Goal: Contribute content: Contribute content

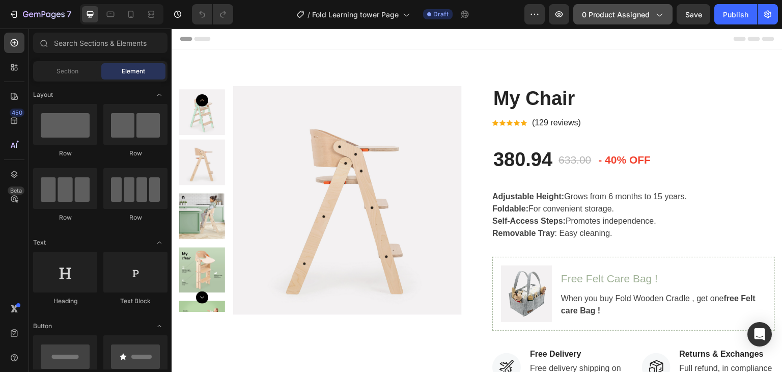
click at [617, 8] on button "0 product assigned" at bounding box center [622, 14] width 99 height 20
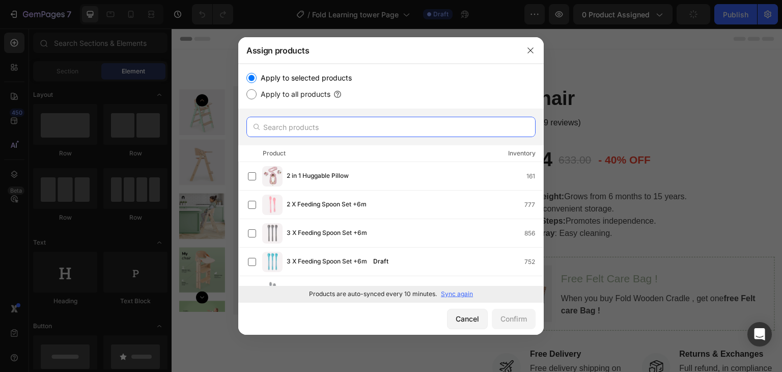
click at [314, 123] on input "text" at bounding box center [390, 127] width 289 height 20
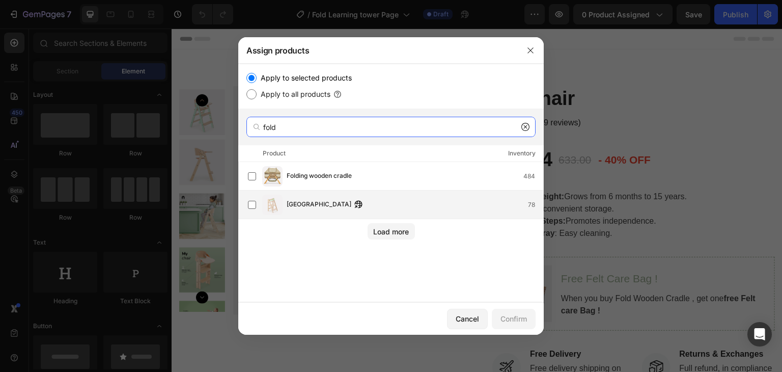
type input "fold"
click at [316, 206] on span "[GEOGRAPHIC_DATA]" at bounding box center [319, 204] width 65 height 11
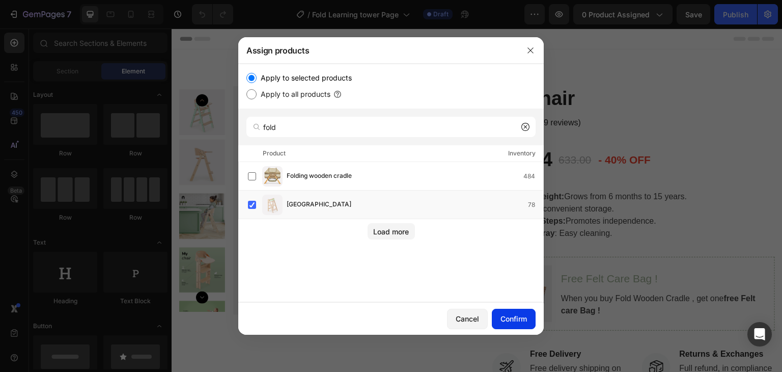
click at [532, 323] on button "Confirm" at bounding box center [514, 318] width 44 height 20
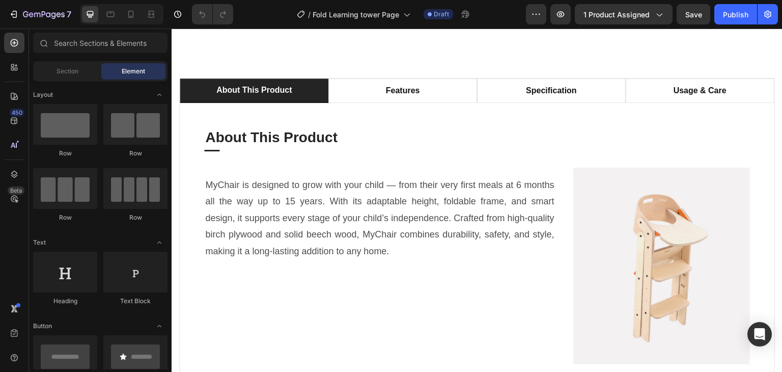
scroll to position [551, 0]
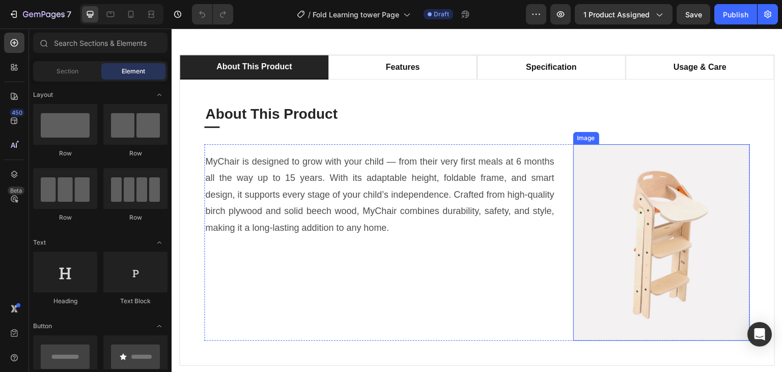
click at [591, 192] on img at bounding box center [661, 242] width 177 height 196
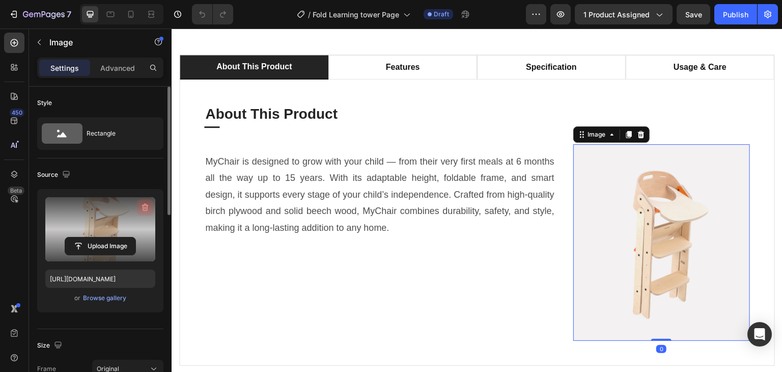
click at [148, 208] on icon "button" at bounding box center [145, 207] width 10 height 10
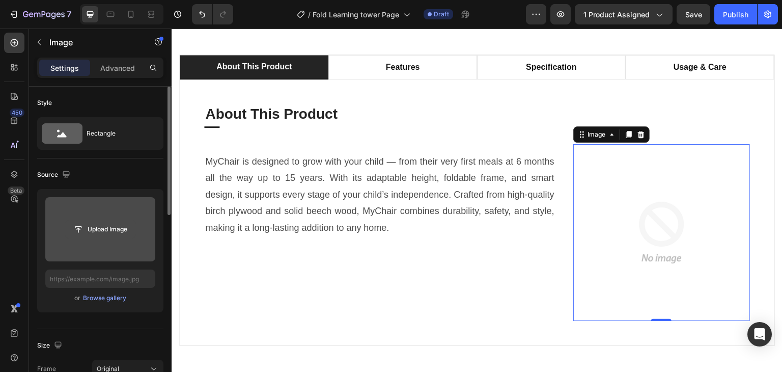
click at [105, 229] on input "file" at bounding box center [100, 228] width 70 height 17
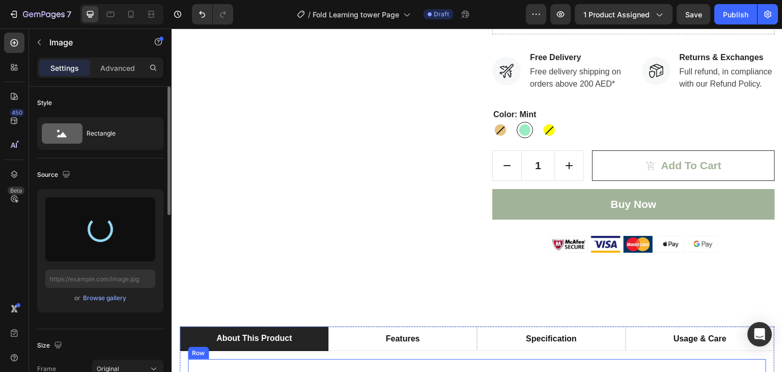
scroll to position [0, 0]
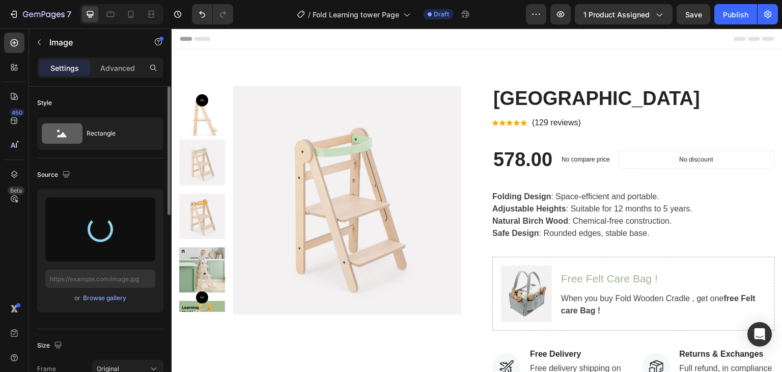
type input "[URL][DOMAIN_NAME]"
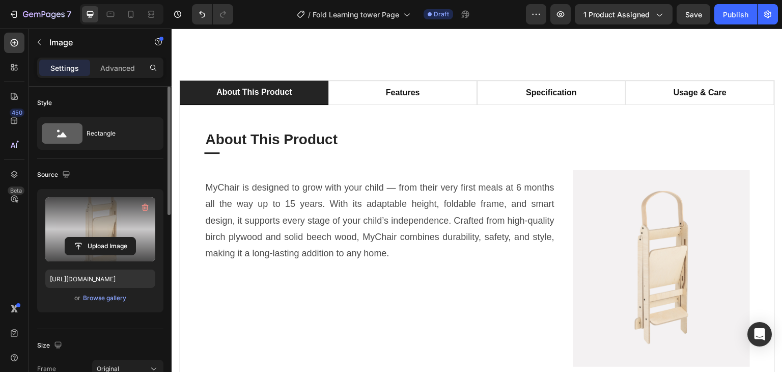
scroll to position [560, 0]
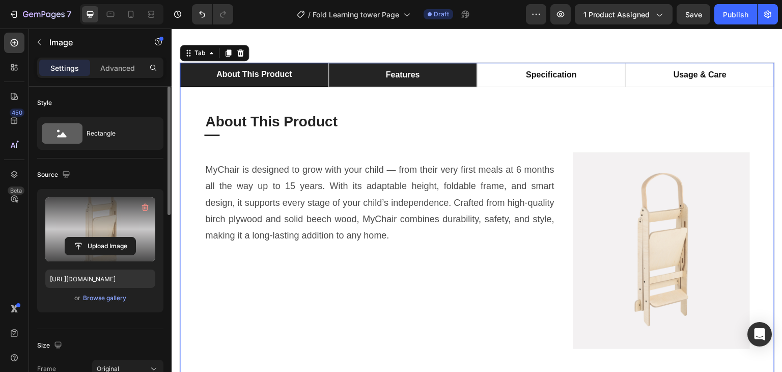
click at [398, 81] on p "features" at bounding box center [403, 75] width 34 height 12
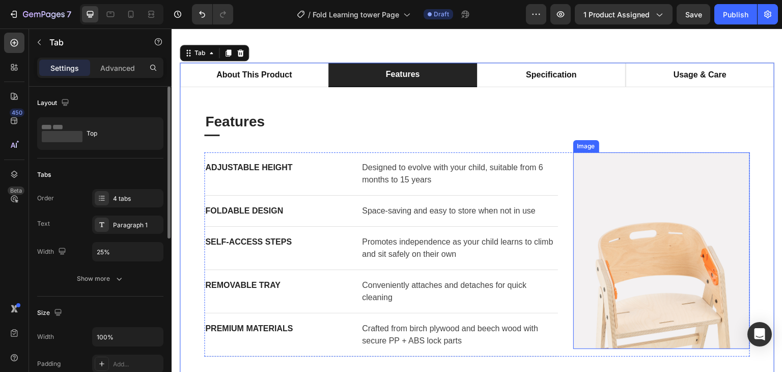
click at [617, 190] on img at bounding box center [661, 250] width 177 height 196
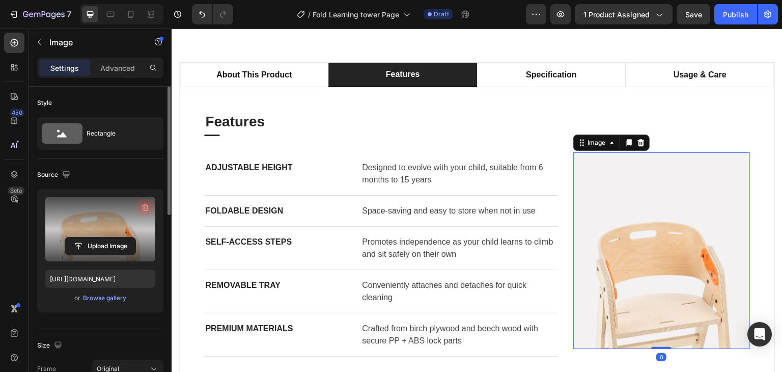
click at [148, 201] on button "button" at bounding box center [145, 207] width 16 height 16
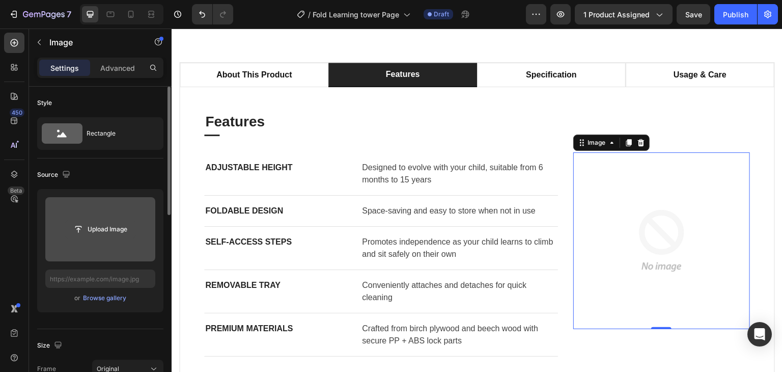
click at [109, 224] on input "file" at bounding box center [100, 228] width 70 height 17
click at [112, 228] on input "file" at bounding box center [100, 228] width 70 height 17
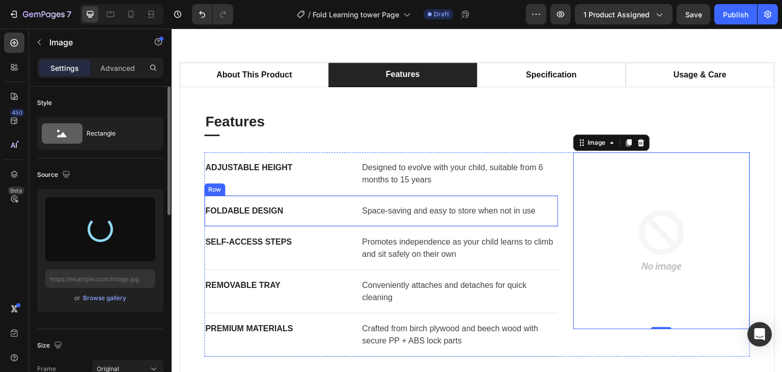
type input "[URL][DOMAIN_NAME]"
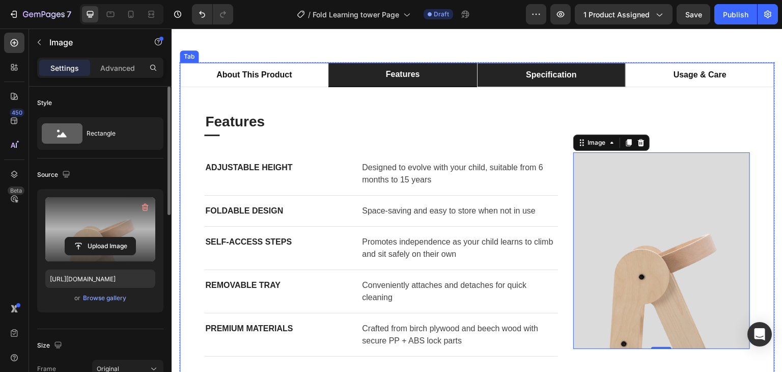
click at [555, 76] on li "specification" at bounding box center [551, 75] width 149 height 24
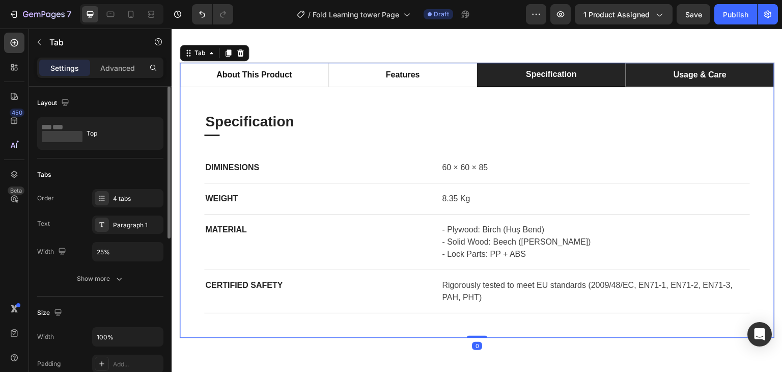
click at [696, 81] on p "usage & care" at bounding box center [699, 75] width 53 height 12
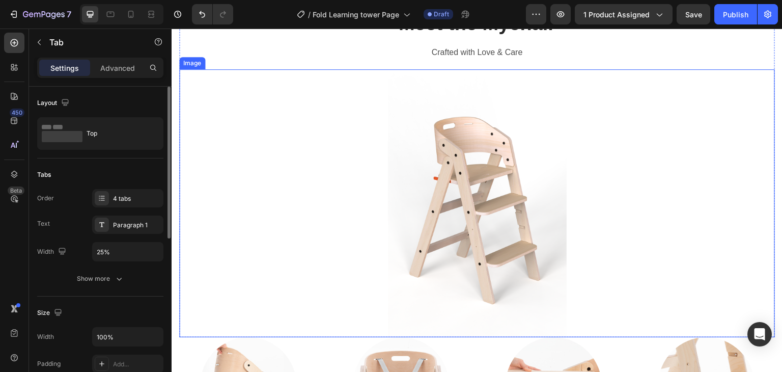
scroll to position [1068, 0]
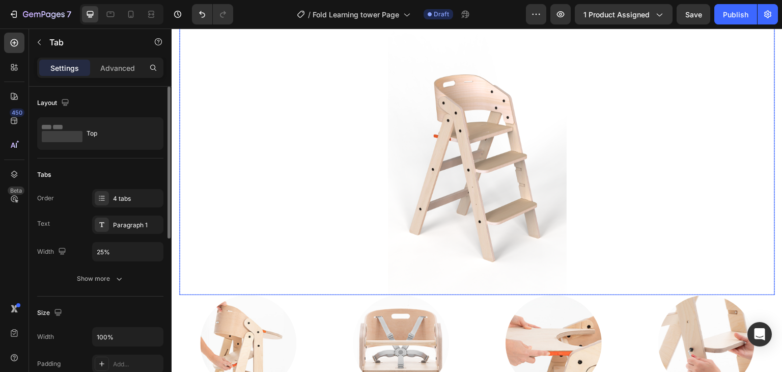
click at [513, 161] on img at bounding box center [477, 161] width 179 height 268
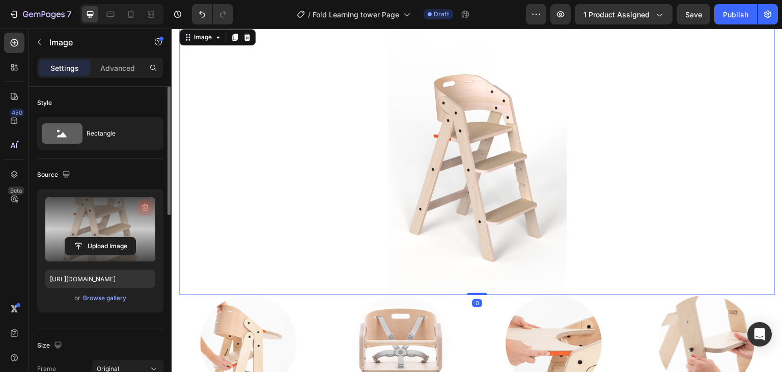
click at [144, 204] on icon "button" at bounding box center [145, 208] width 7 height 8
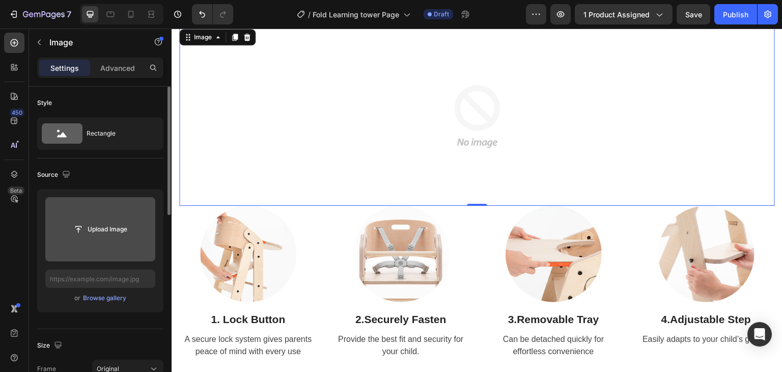
click at [103, 227] on input "file" at bounding box center [100, 228] width 70 height 17
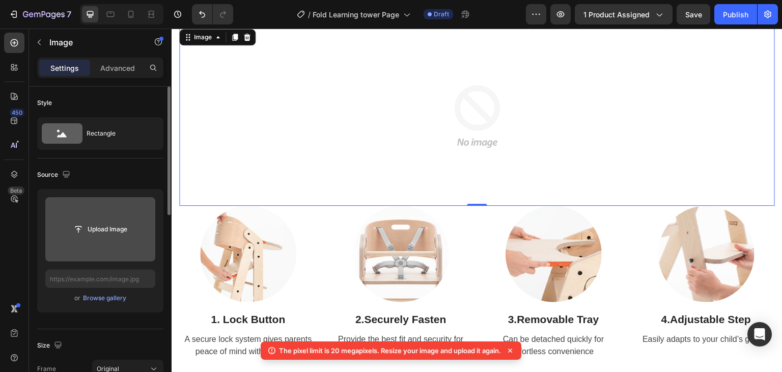
click at [112, 233] on input "file" at bounding box center [100, 228] width 70 height 17
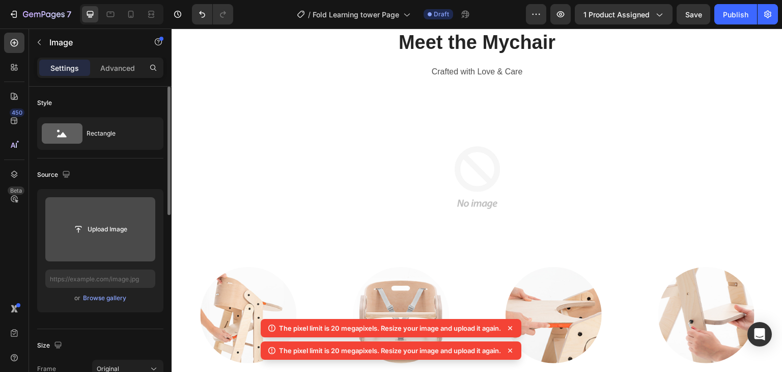
scroll to position [967, 0]
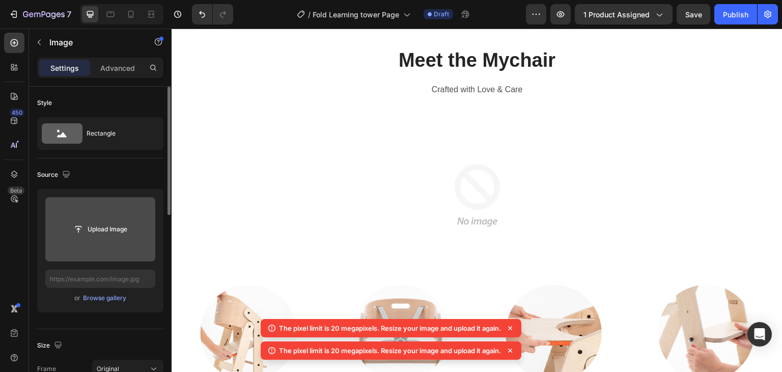
click at [77, 229] on input "file" at bounding box center [100, 228] width 70 height 17
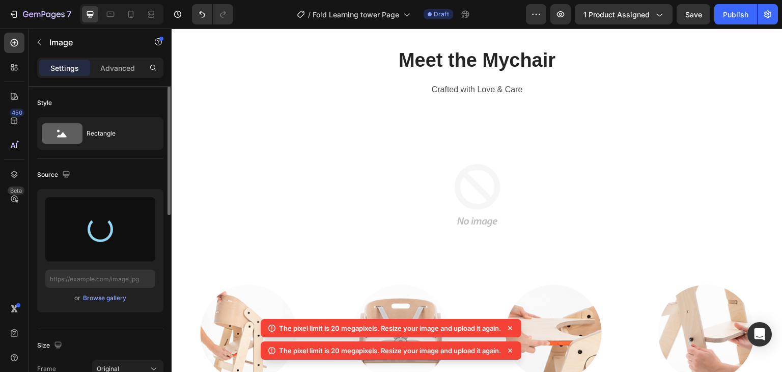
type input "[URL][DOMAIN_NAME]"
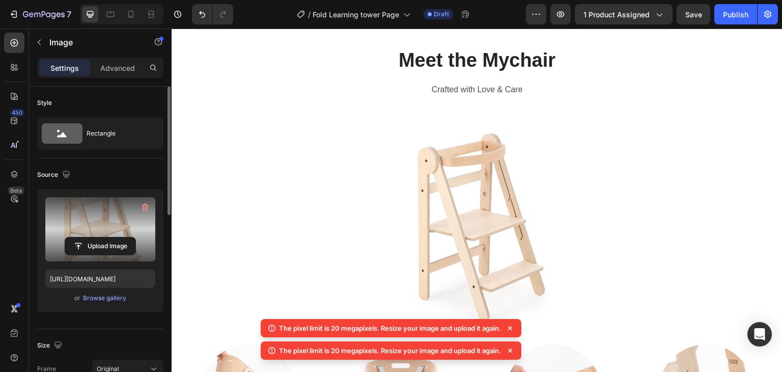
click at [513, 330] on icon at bounding box center [510, 328] width 10 height 10
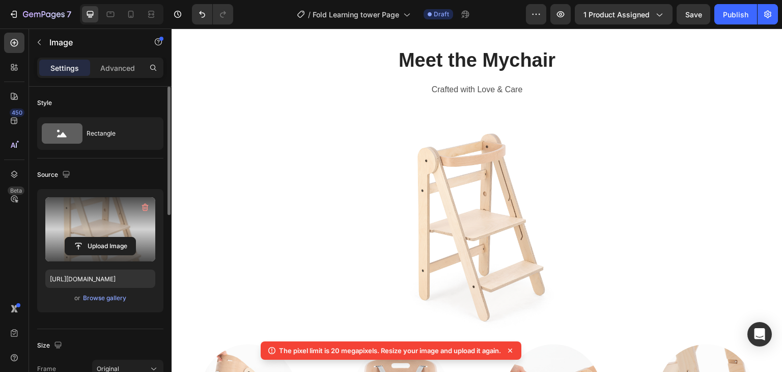
click at [512, 349] on icon at bounding box center [510, 350] width 10 height 10
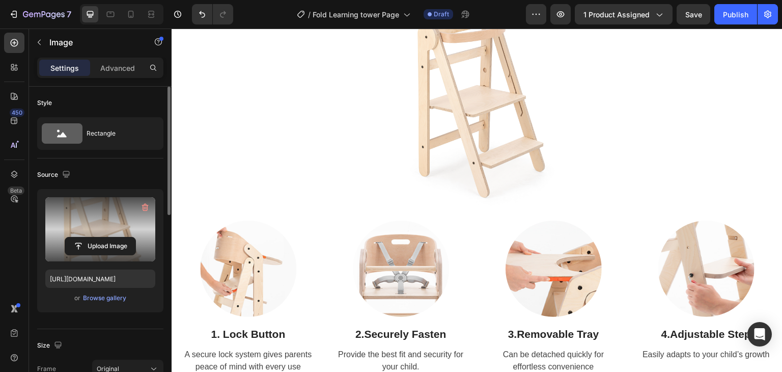
scroll to position [1120, 0]
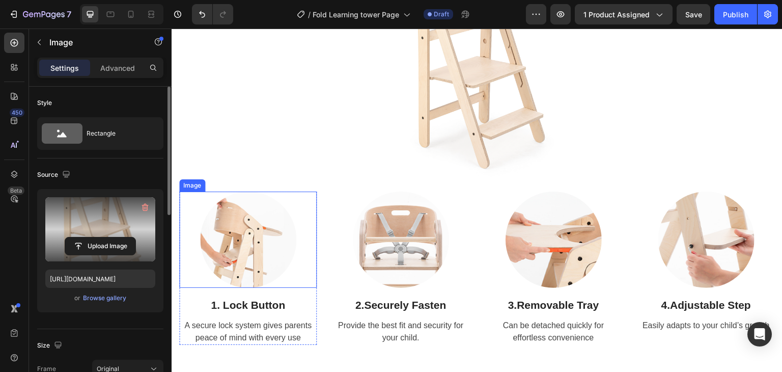
click at [268, 231] on img at bounding box center [248, 239] width 96 height 96
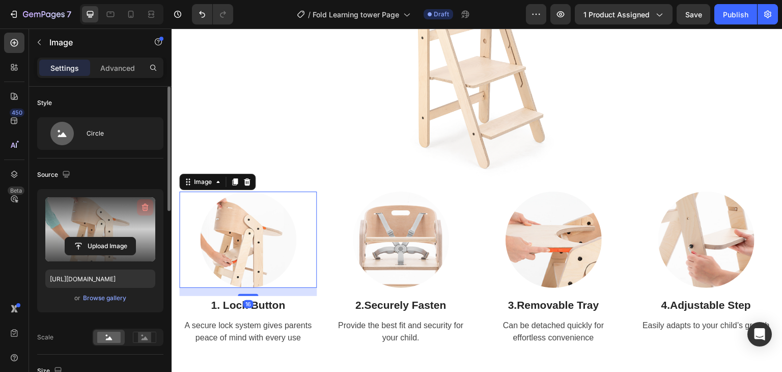
click at [140, 207] on icon "button" at bounding box center [145, 207] width 10 height 10
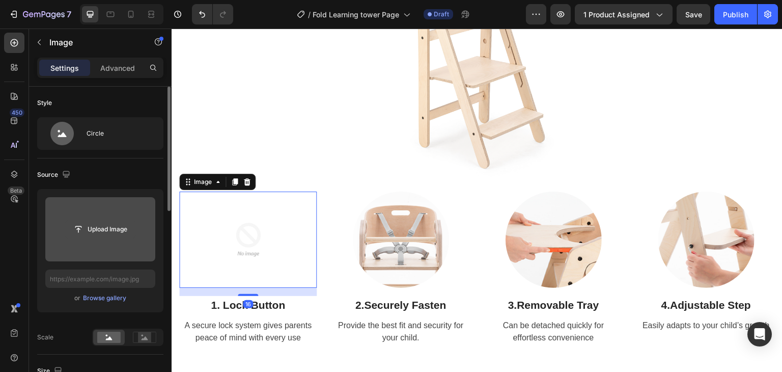
click at [107, 232] on input "file" at bounding box center [100, 228] width 70 height 17
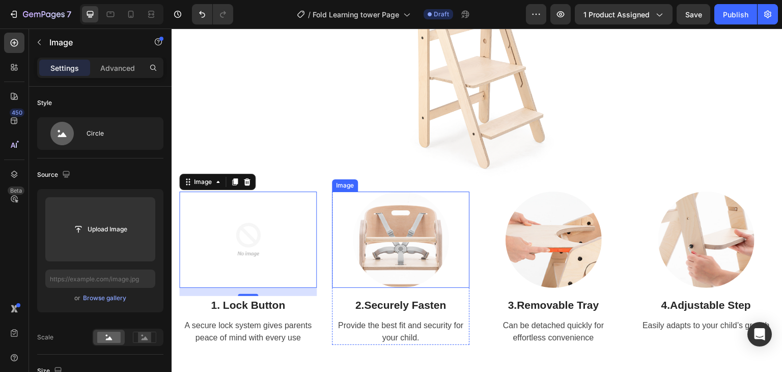
click at [420, 247] on img at bounding box center [401, 239] width 96 height 96
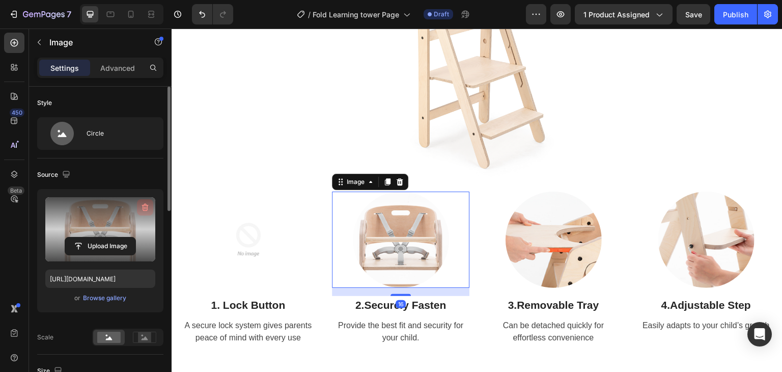
drag, startPoint x: 144, startPoint y: 206, endPoint x: 402, endPoint y: 132, distance: 268.1
click at [144, 206] on icon "button" at bounding box center [144, 207] width 1 height 3
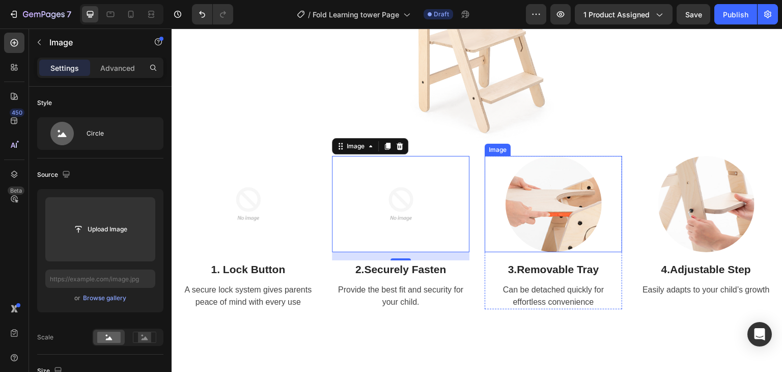
scroll to position [1171, 0]
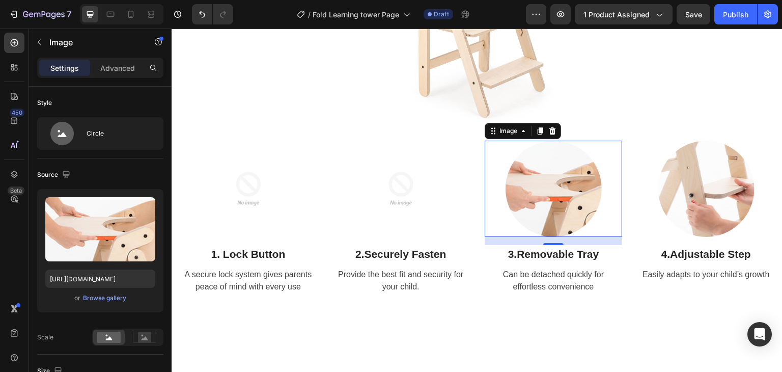
click at [569, 163] on img at bounding box center [553, 188] width 96 height 96
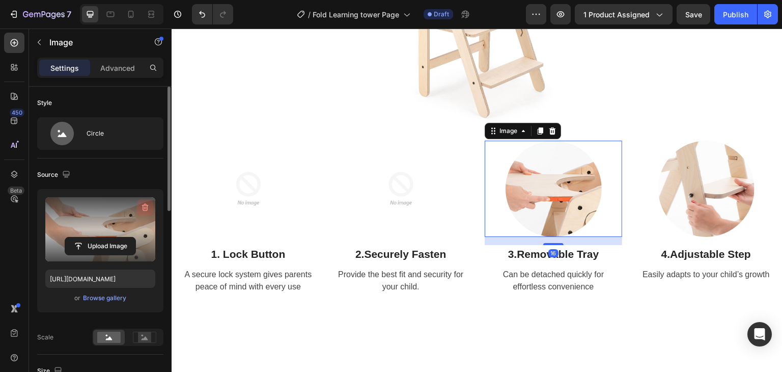
click at [145, 206] on icon "button" at bounding box center [145, 207] width 10 height 10
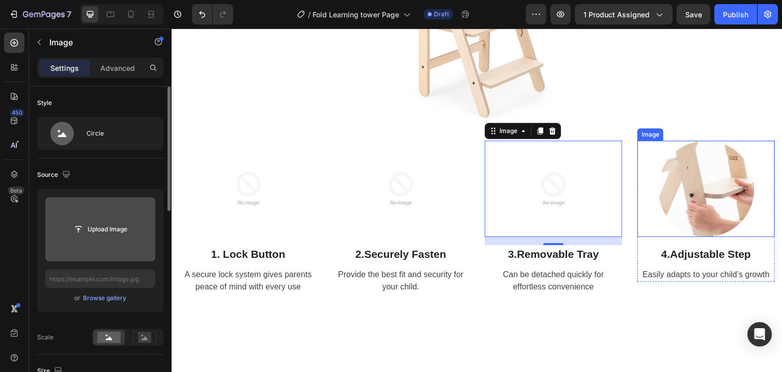
click at [677, 164] on img at bounding box center [706, 188] width 96 height 96
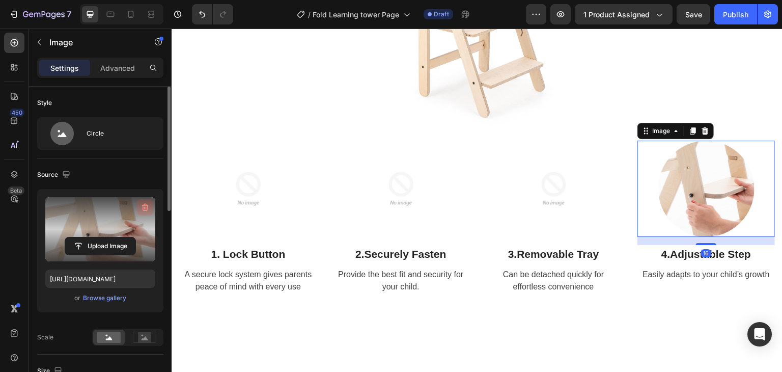
click at [143, 204] on icon "button" at bounding box center [145, 208] width 7 height 8
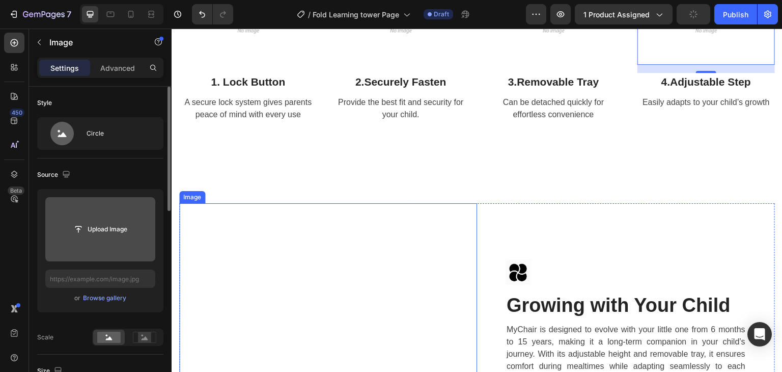
scroll to position [1425, 0]
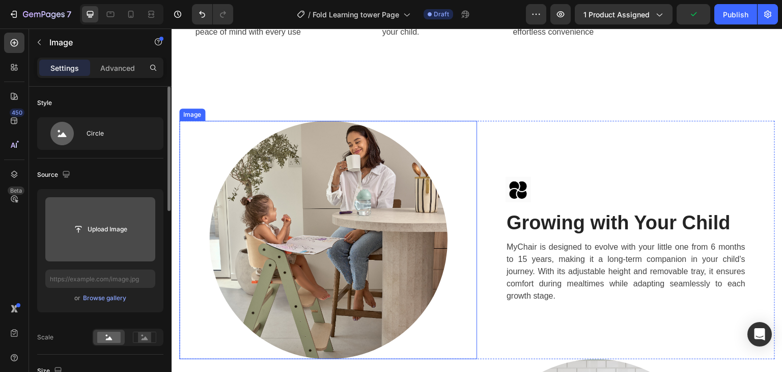
click at [343, 174] on img at bounding box center [328, 240] width 238 height 238
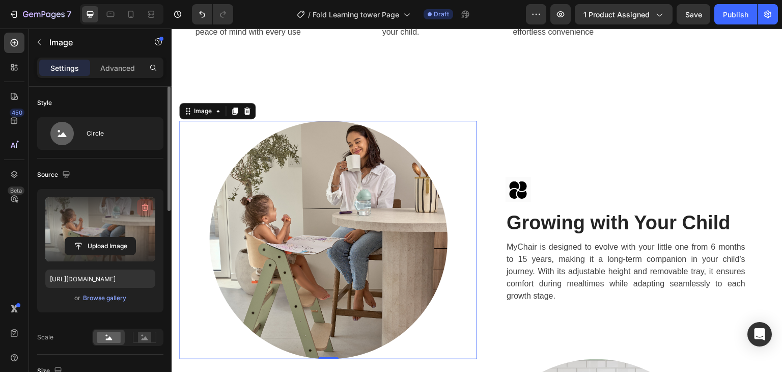
click at [142, 203] on icon "button" at bounding box center [145, 207] width 10 height 10
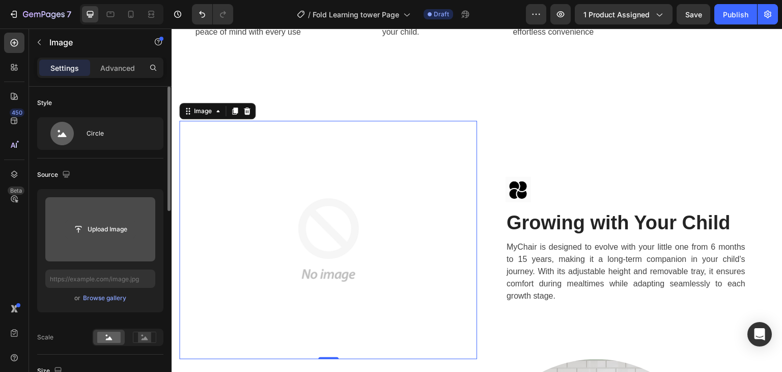
click at [87, 227] on input "file" at bounding box center [100, 228] width 70 height 17
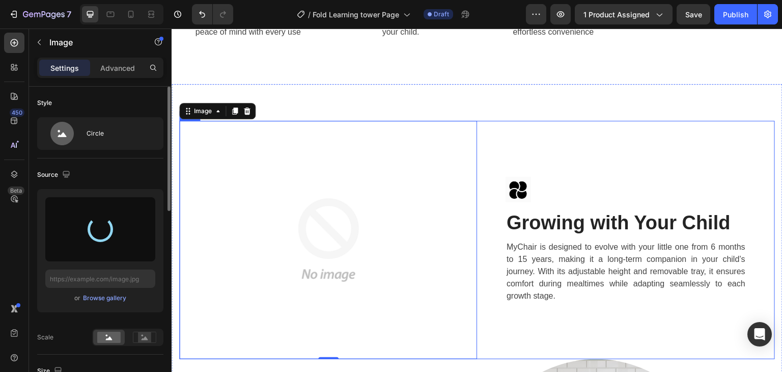
type input "[URL][DOMAIN_NAME]"
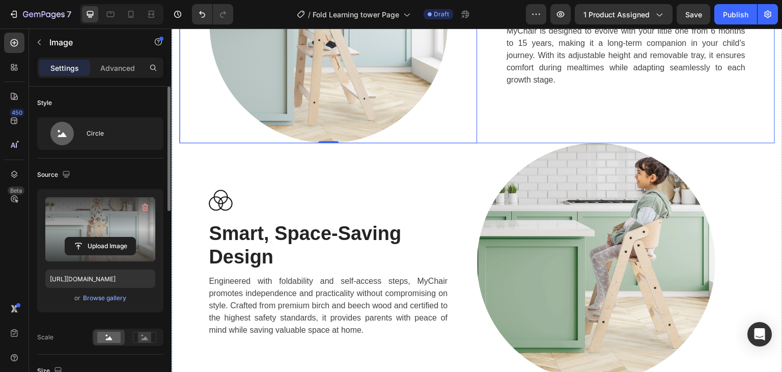
scroll to position [1680, 0]
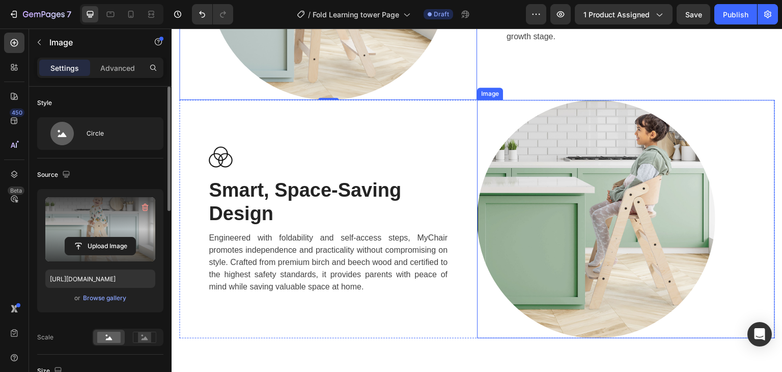
click at [574, 160] on img at bounding box center [596, 219] width 238 height 238
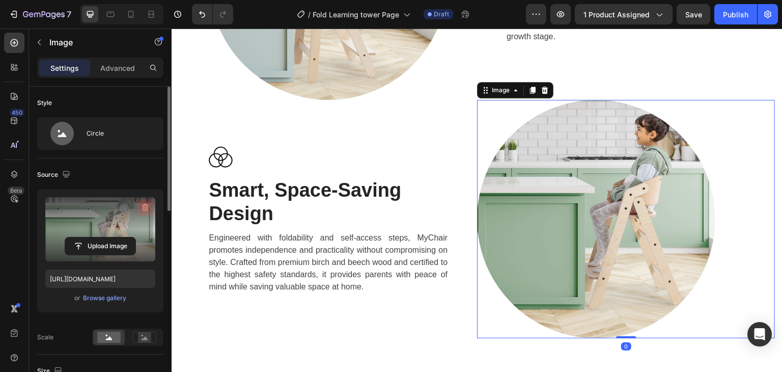
click at [144, 209] on icon "button" at bounding box center [145, 207] width 10 height 10
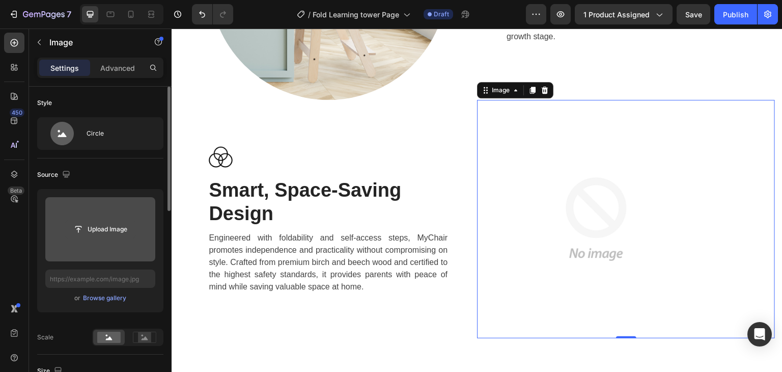
click at [100, 227] on input "file" at bounding box center [100, 228] width 70 height 17
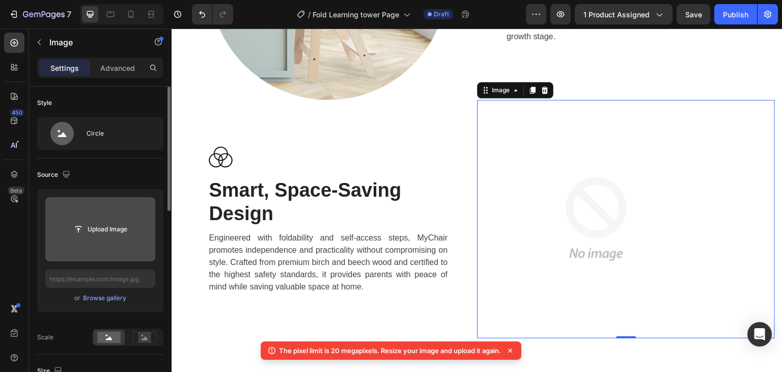
click at [109, 227] on input "file" at bounding box center [100, 228] width 70 height 17
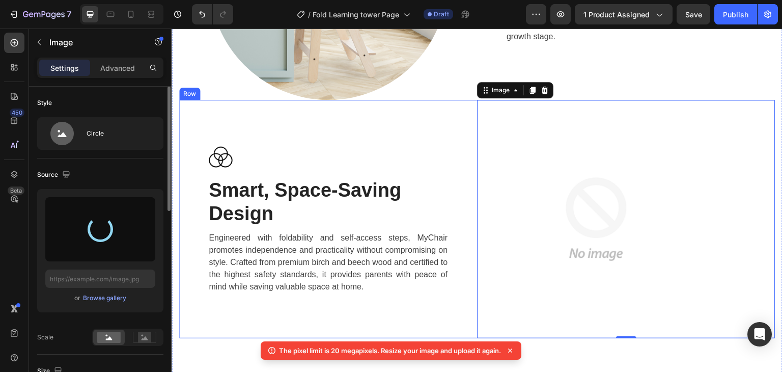
type input "[URL][DOMAIN_NAME]"
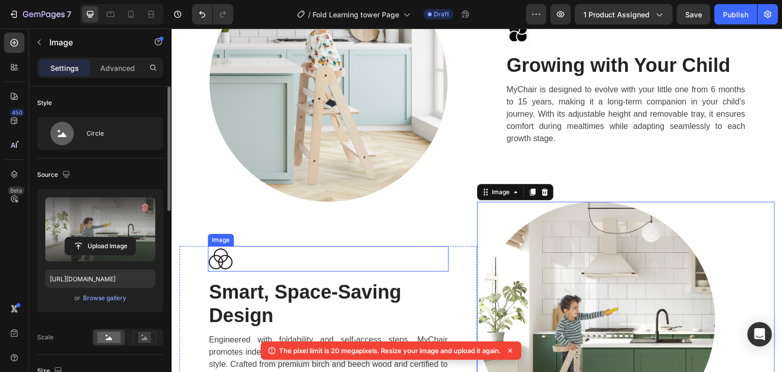
scroll to position [1527, 0]
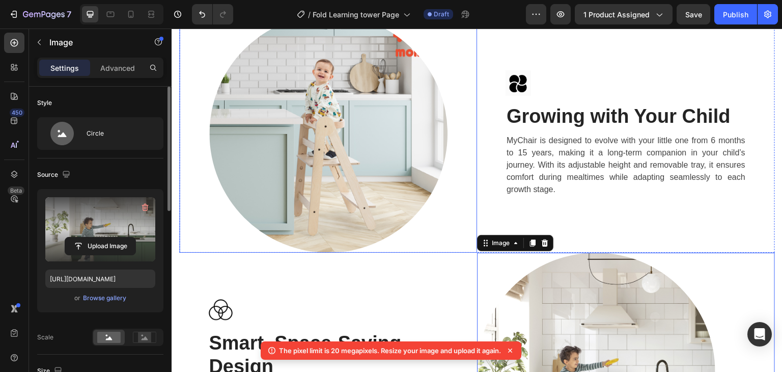
click at [379, 150] on img at bounding box center [328, 133] width 238 height 238
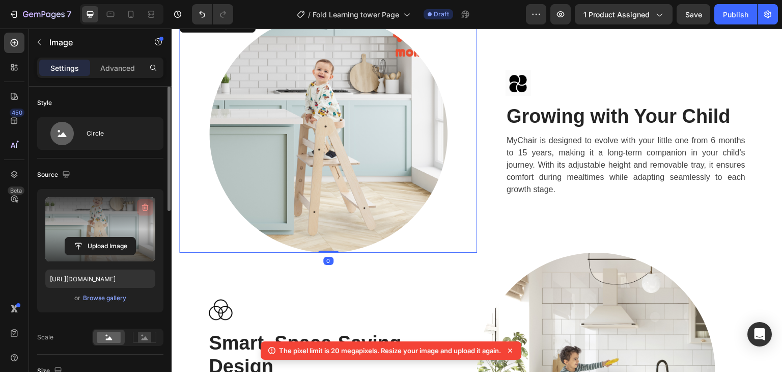
click at [149, 210] on icon "button" at bounding box center [145, 207] width 10 height 10
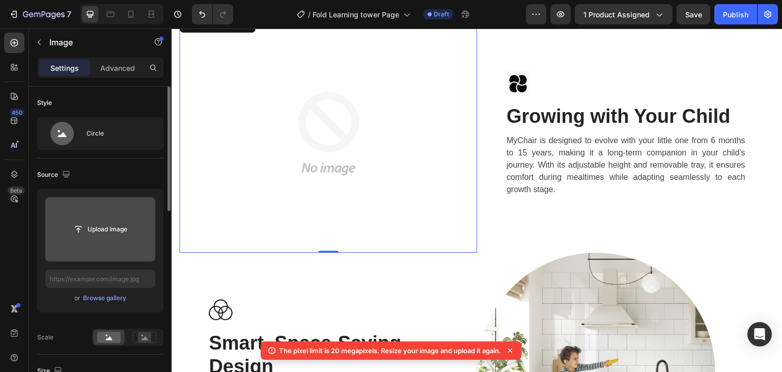
click at [88, 229] on input "file" at bounding box center [100, 228] width 70 height 17
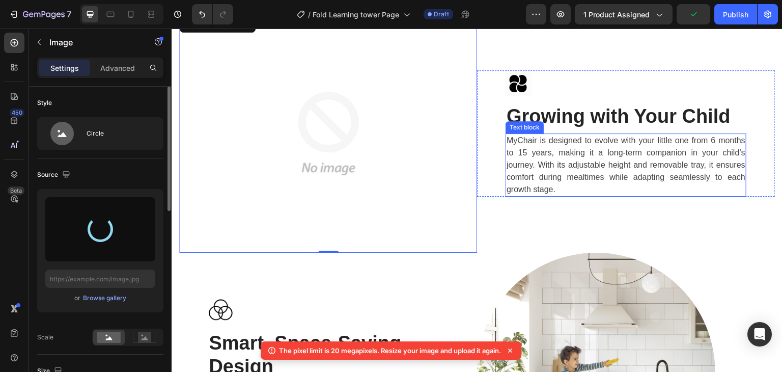
type input "[URL][DOMAIN_NAME]"
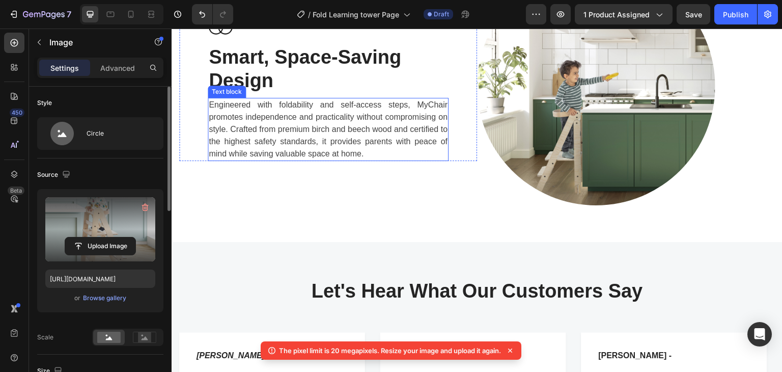
scroll to position [1883, 0]
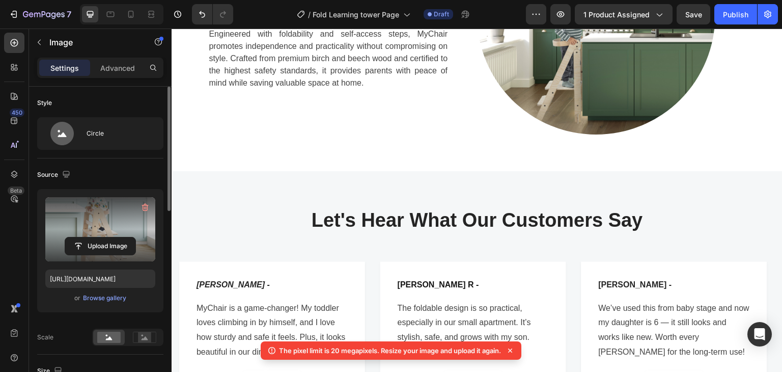
click at [511, 348] on icon at bounding box center [510, 350] width 10 height 10
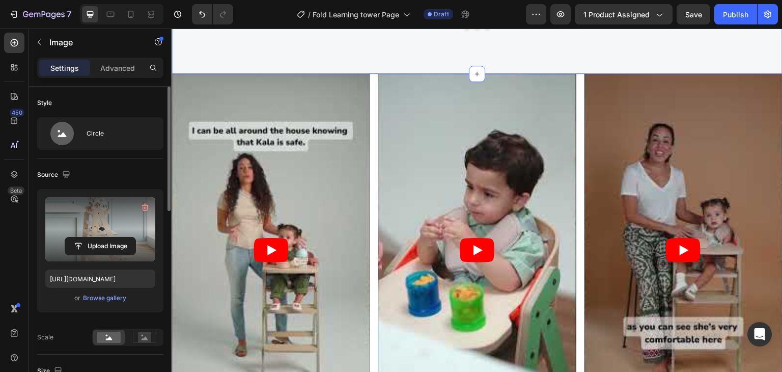
scroll to position [2291, 0]
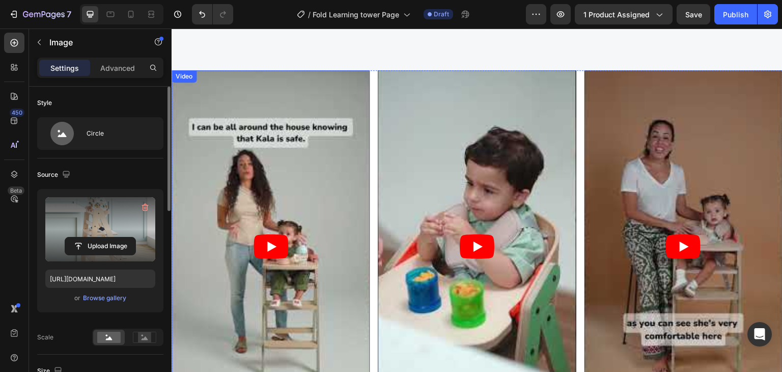
click at [319, 129] on article at bounding box center [271, 246] width 198 height 352
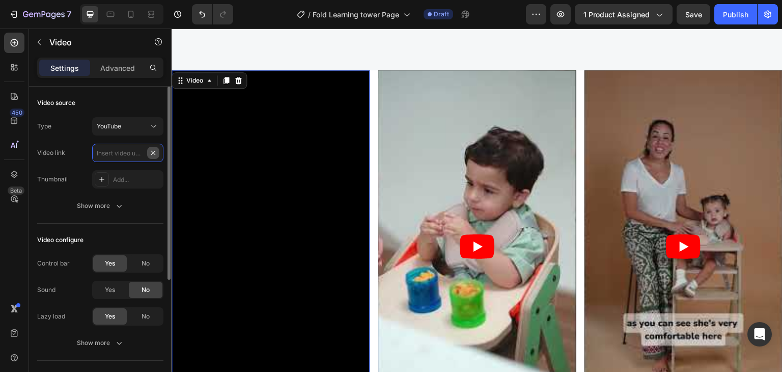
scroll to position [0, 0]
paste input "[URL][DOMAIN_NAME]"
type input "[URL][DOMAIN_NAME]"
click at [110, 101] on div "Video source" at bounding box center [100, 103] width 126 height 16
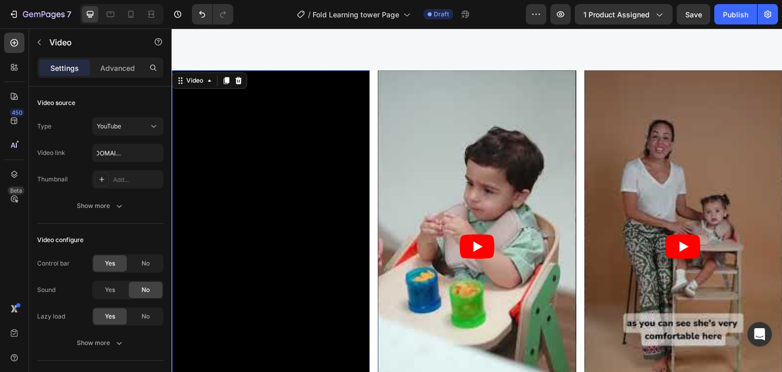
scroll to position [0, 0]
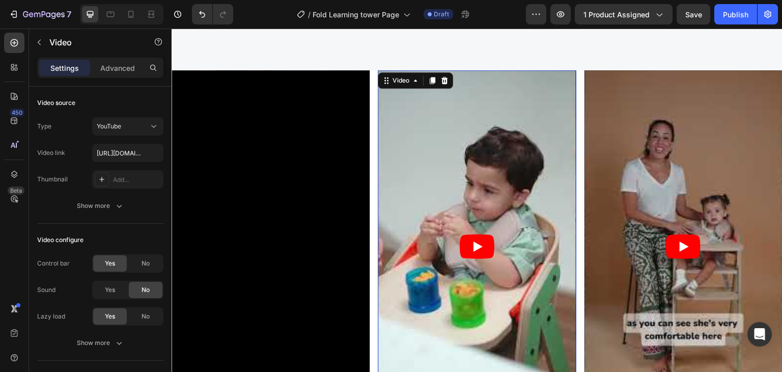
click at [429, 110] on article at bounding box center [477, 246] width 198 height 352
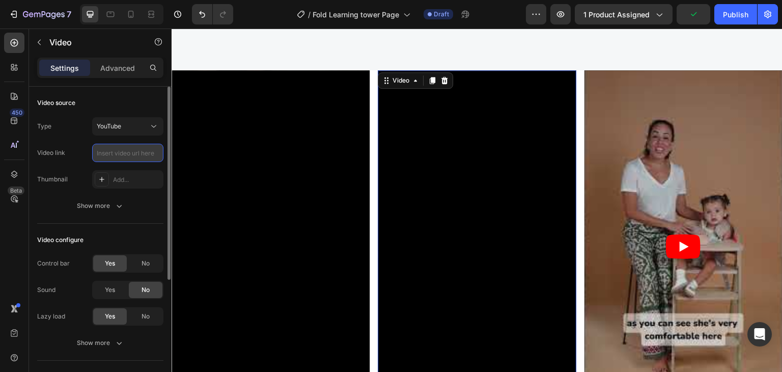
click at [121, 152] on input "text" at bounding box center [127, 153] width 71 height 18
paste input "[URL][DOMAIN_NAME]"
type input "[URL][DOMAIN_NAME]"
click at [138, 101] on div "Video source" at bounding box center [100, 103] width 126 height 16
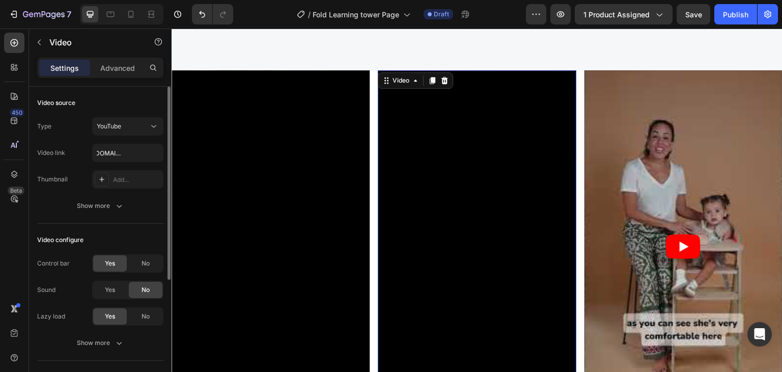
scroll to position [0, 0]
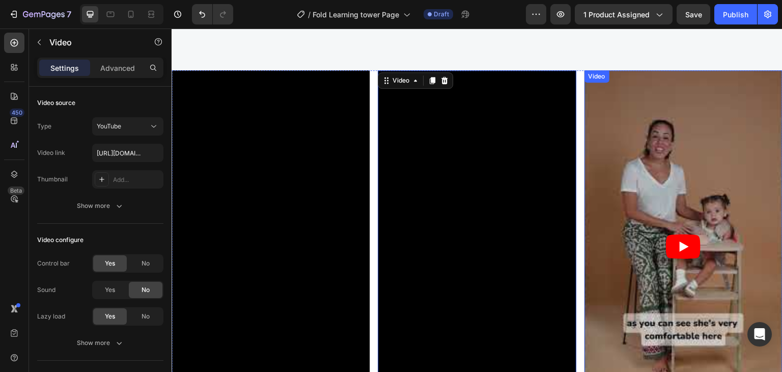
click at [633, 102] on article at bounding box center [683, 246] width 198 height 352
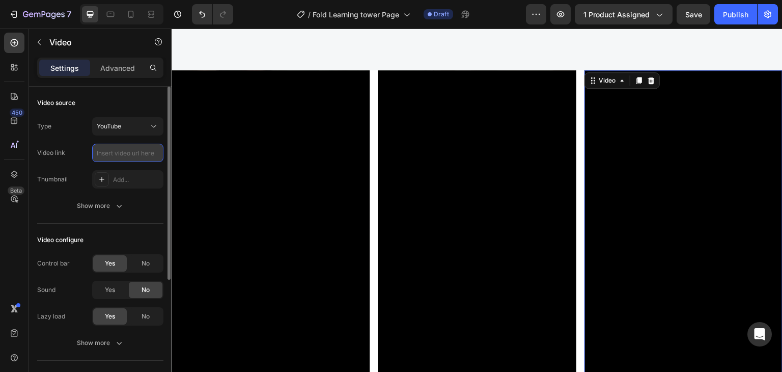
paste input "[URL][DOMAIN_NAME]"
type input "[URL][DOMAIN_NAME]"
click at [132, 100] on div "Video source" at bounding box center [100, 103] width 126 height 16
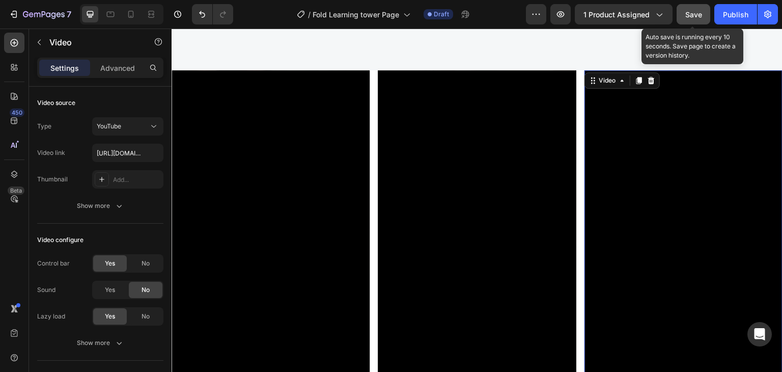
click at [697, 13] on span "Save" at bounding box center [693, 14] width 17 height 9
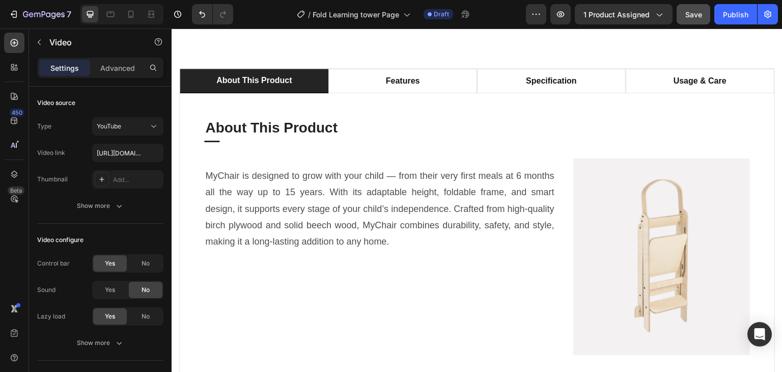
scroll to position [560, 0]
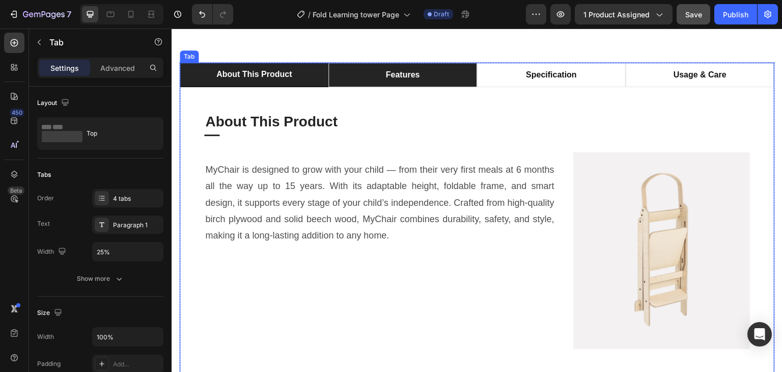
click at [385, 87] on li "features" at bounding box center [402, 75] width 149 height 24
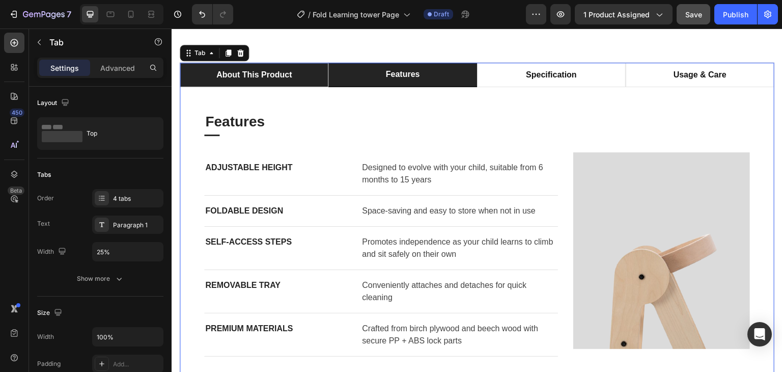
click at [295, 86] on li "about this product" at bounding box center [254, 75] width 149 height 24
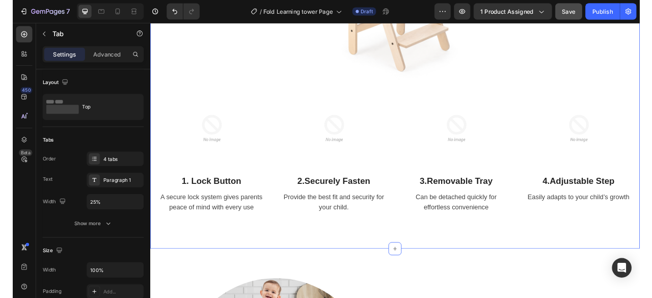
scroll to position [1222, 0]
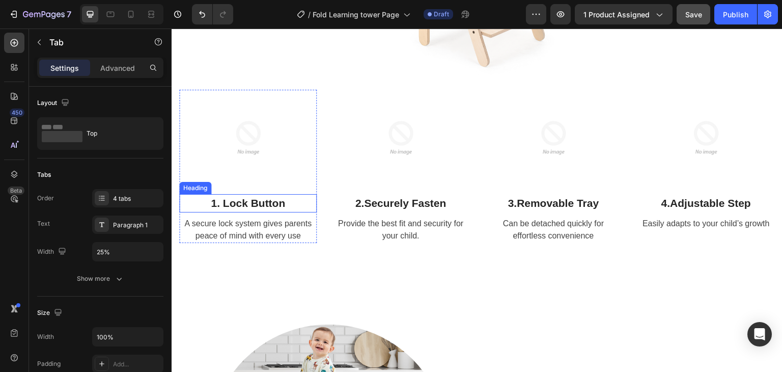
click at [250, 199] on strong "ock Button" at bounding box center [257, 203] width 56 height 12
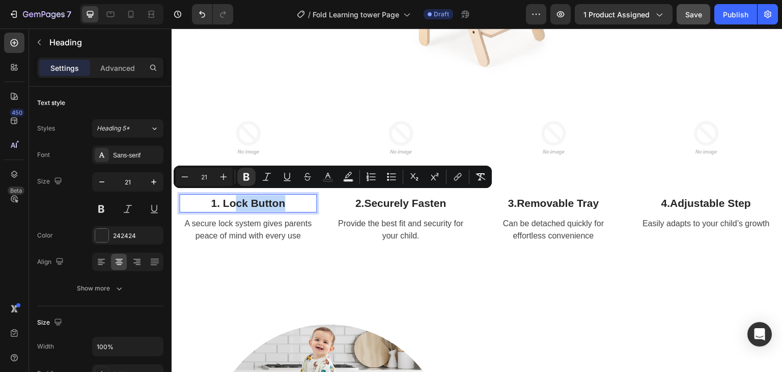
drag, startPoint x: 283, startPoint y: 200, endPoint x: 235, endPoint y: 199, distance: 47.9
click at [235, 199] on strong "ock Button" at bounding box center [257, 203] width 56 height 12
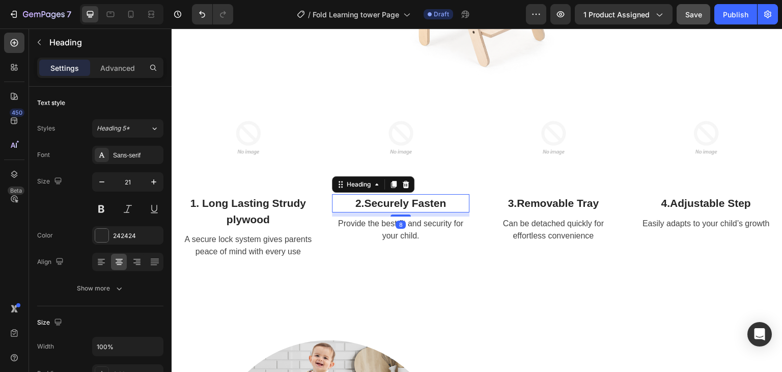
click at [381, 201] on strong "Securely Fasten" at bounding box center [405, 203] width 82 height 12
click at [445, 199] on h2 "2. Securely Fasten" at bounding box center [400, 203] width 137 height 18
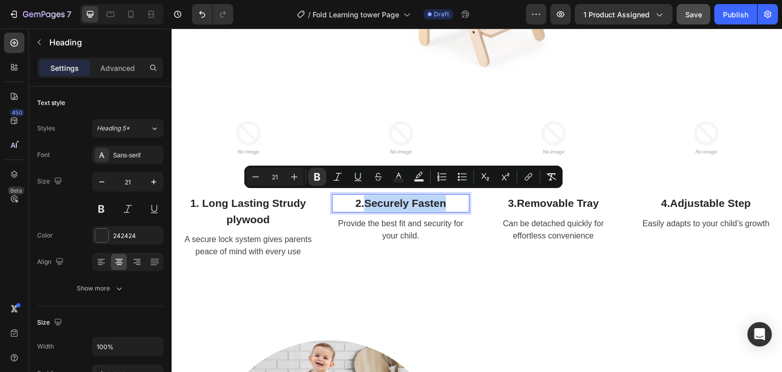
drag, startPoint x: 445, startPoint y: 199, endPoint x: 363, endPoint y: 200, distance: 82.0
click at [363, 200] on p "2. Securely Fasten" at bounding box center [400, 203] width 135 height 16
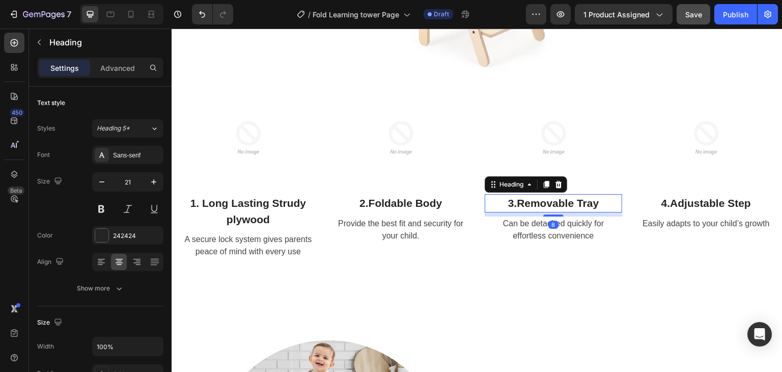
click at [586, 197] on strong "Removable Tray" at bounding box center [558, 203] width 82 height 12
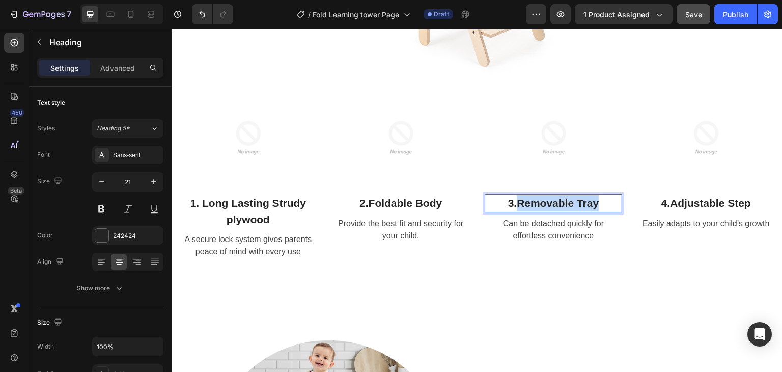
drag, startPoint x: 600, startPoint y: 196, endPoint x: 515, endPoint y: 199, distance: 85.0
click at [515, 199] on p "3. Removable Tray" at bounding box center [553, 203] width 135 height 16
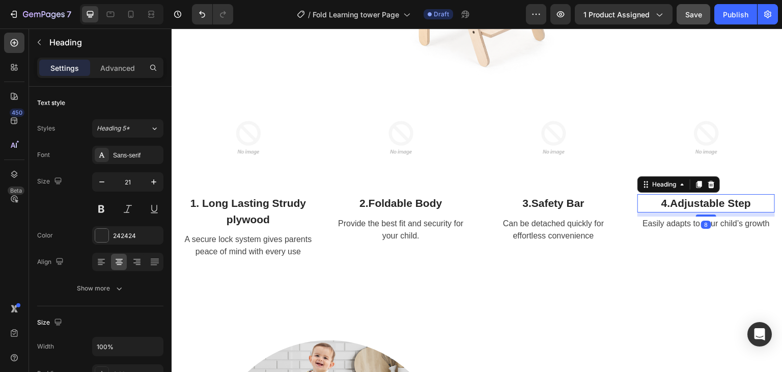
click at [746, 201] on h2 "4. Adjustable Step" at bounding box center [705, 203] width 137 height 18
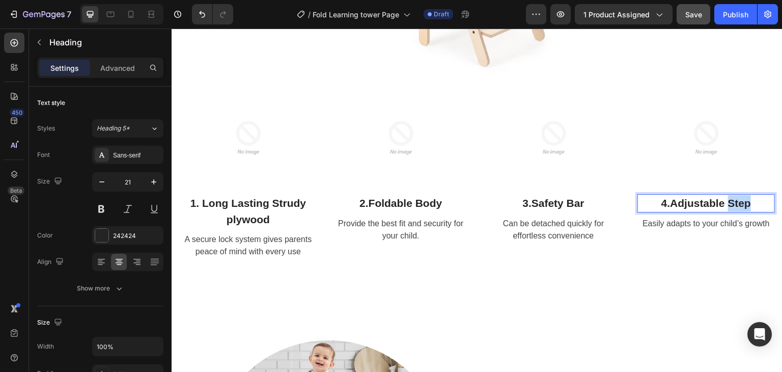
click at [739, 197] on strong "Adjustable Step" at bounding box center [710, 203] width 81 height 12
click at [734, 197] on strong "Adjustable Hieght" at bounding box center [710, 203] width 91 height 12
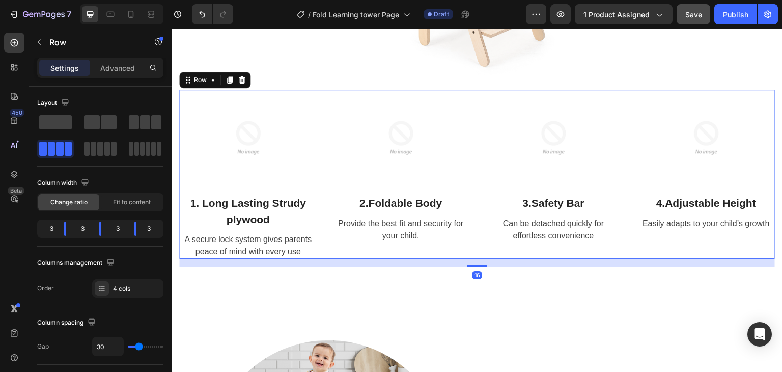
click at [694, 236] on div "Image 4. Adjustable Height Heading Easily adapts to your child’s growth Text bl…" at bounding box center [705, 174] width 137 height 169
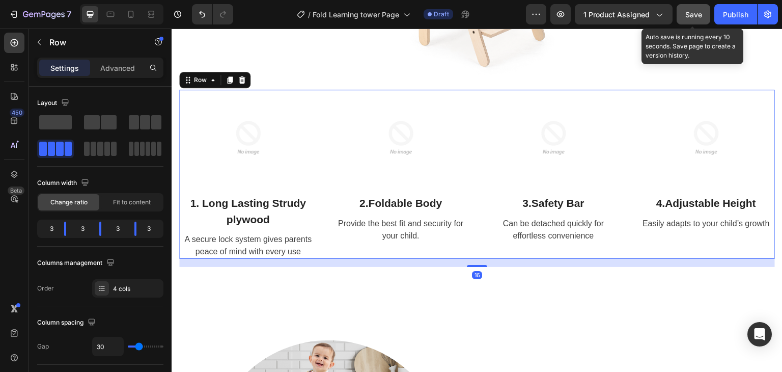
click at [694, 10] on span "Save" at bounding box center [693, 14] width 17 height 9
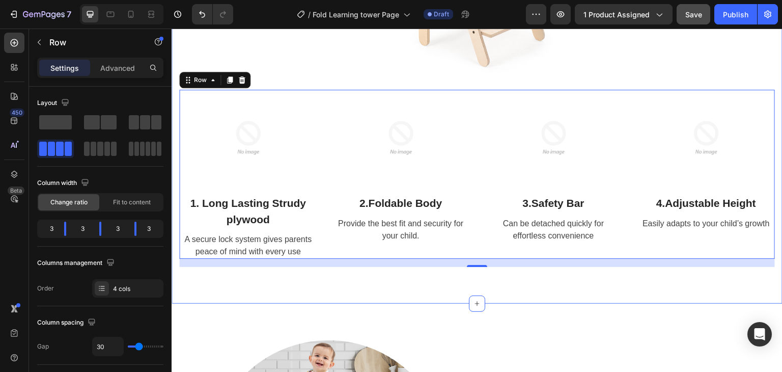
drag, startPoint x: 669, startPoint y: 286, endPoint x: 657, endPoint y: 278, distance: 14.1
click at [669, 285] on div "Meet the Mychair Heading Crafted with Love & Care Text Block Row Image Row Imag…" at bounding box center [477, 30] width 611 height 547
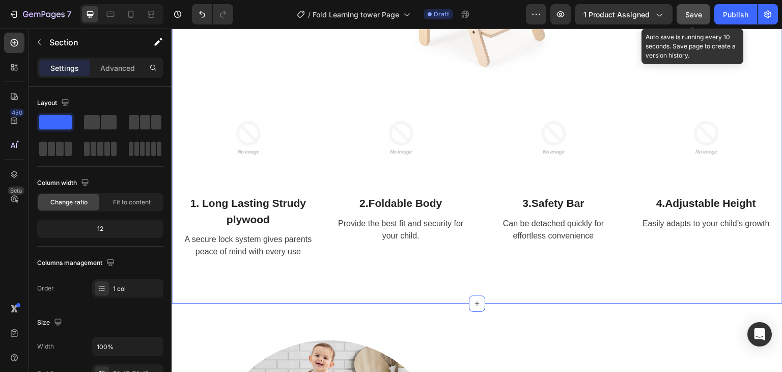
click at [698, 11] on span "Save" at bounding box center [693, 14] width 17 height 9
